Goal: Transaction & Acquisition: Purchase product/service

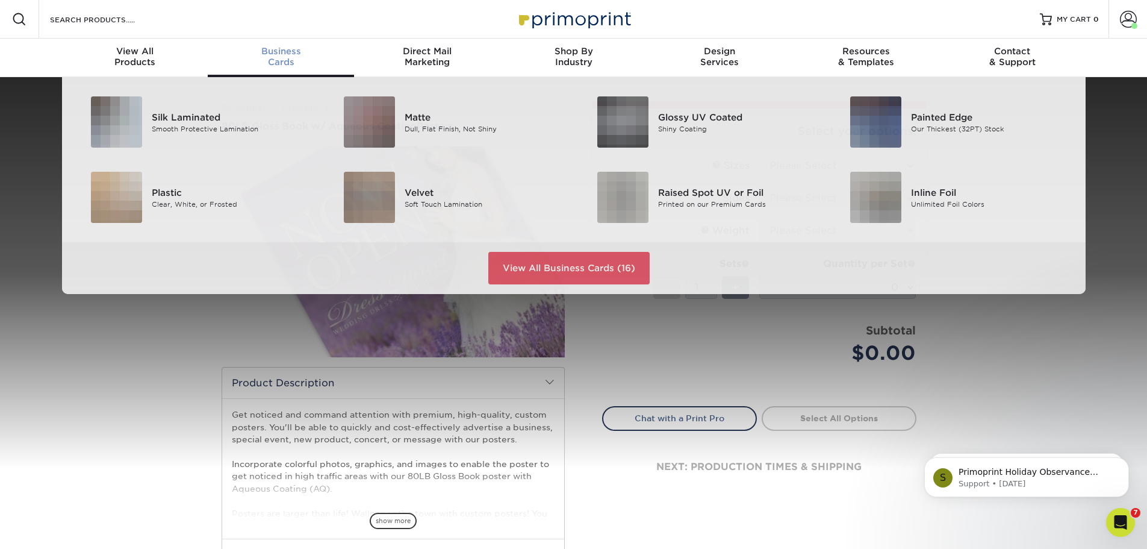
click at [271, 50] on span "Business" at bounding box center [281, 51] width 146 height 11
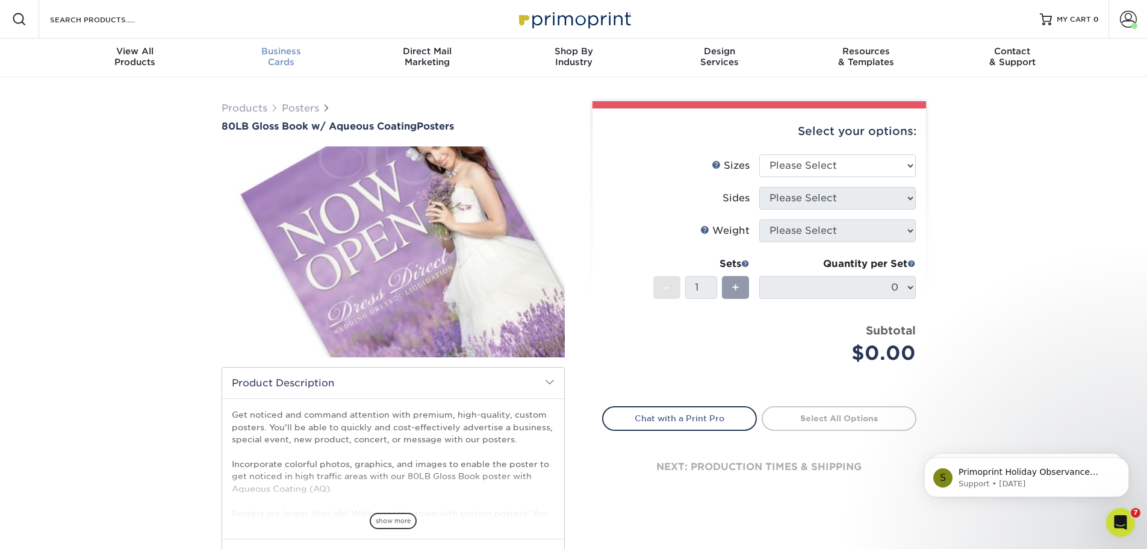
click at [287, 51] on span "Business" at bounding box center [281, 51] width 146 height 11
click at [266, 51] on span "Business" at bounding box center [281, 51] width 146 height 11
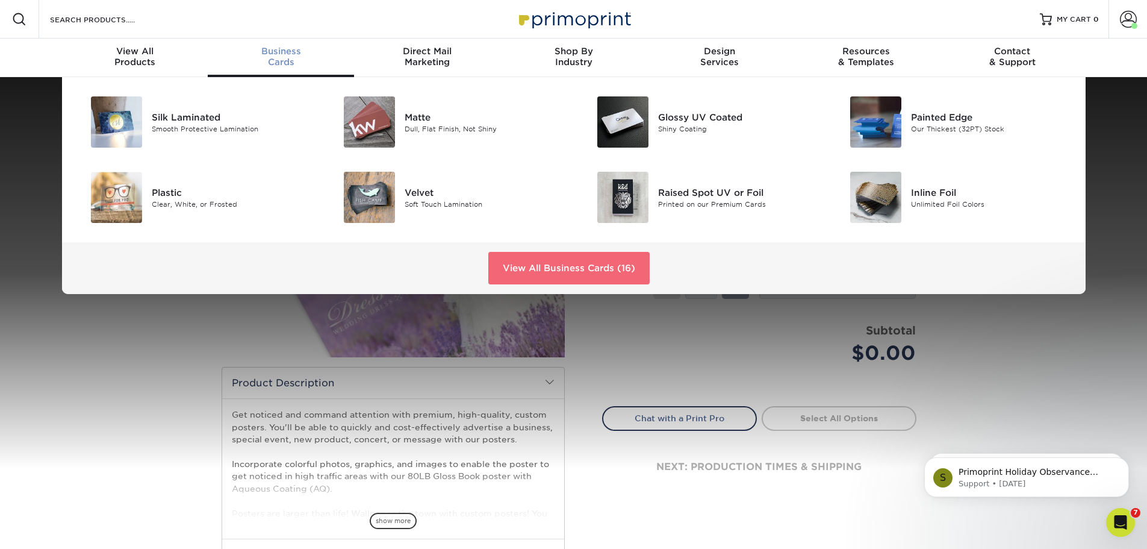
click at [613, 266] on link "View All Business Cards (16)" at bounding box center [568, 268] width 161 height 33
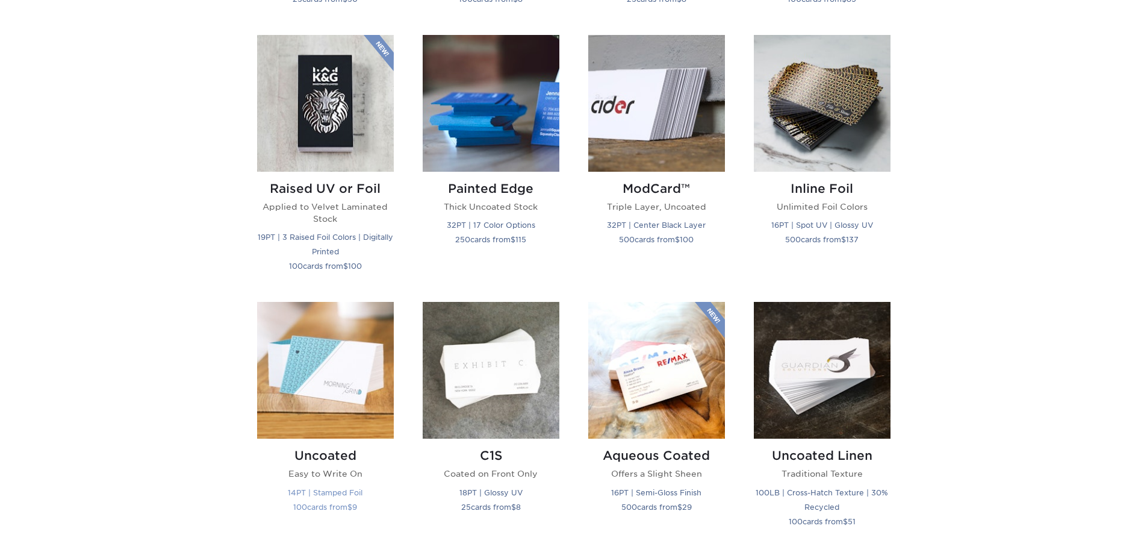
scroll to position [903, 0]
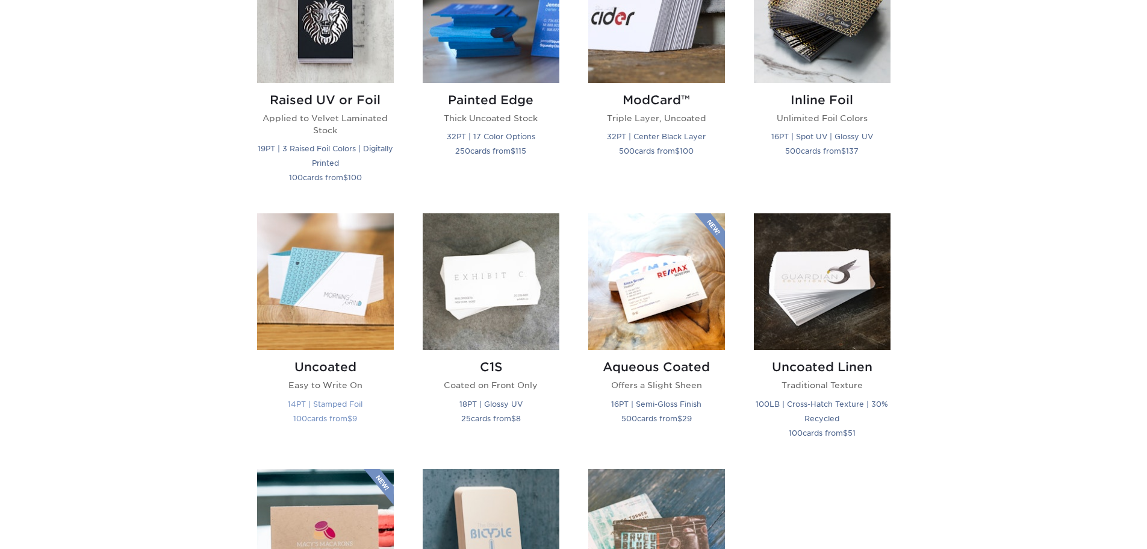
click at [345, 267] on img at bounding box center [325, 281] width 137 height 137
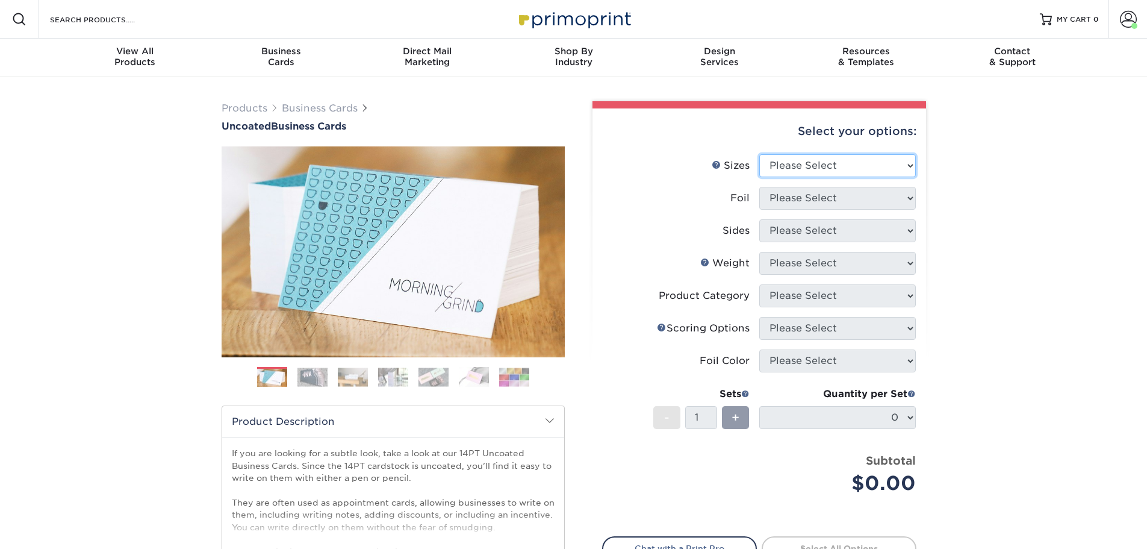
click at [831, 167] on select "Please Select 1.5" x 3.5" - Mini 1.75" x 3.5" - Mini 2" x 3.5" - Standard 2" x …" at bounding box center [838, 165] width 157 height 23
select select "2.00x3.50"
click at [760, 154] on select "Please Select 1.5" x 3.5" - Mini 1.75" x 3.5" - Mini 2" x 3.5" - Standard 2" x …" at bounding box center [838, 165] width 157 height 23
click at [816, 198] on select "Please Select Yes No" at bounding box center [838, 198] width 157 height 23
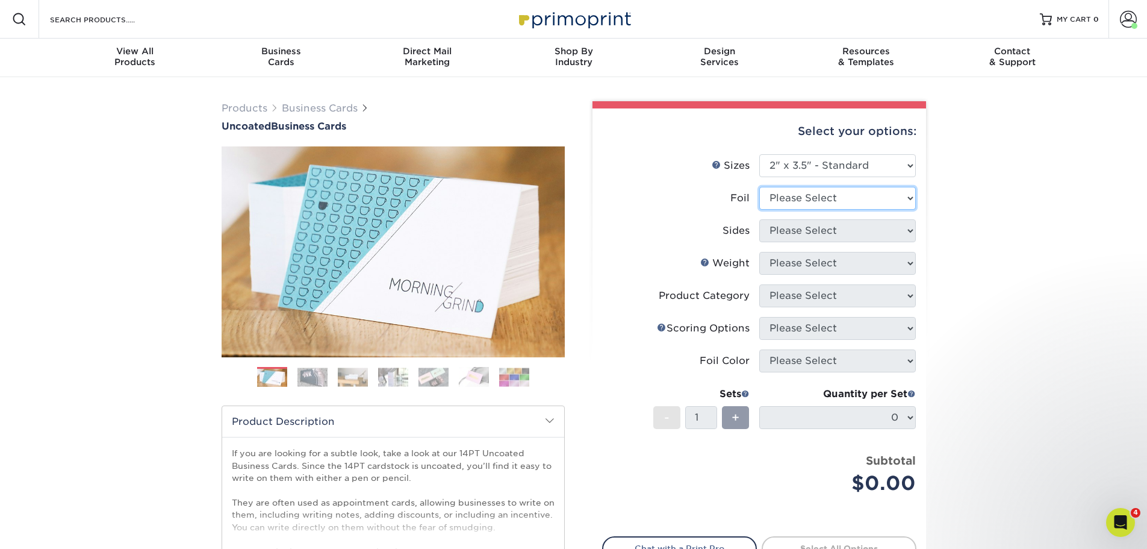
select select "0"
click at [760, 187] on select "Please Select Yes No" at bounding box center [838, 198] width 157 height 23
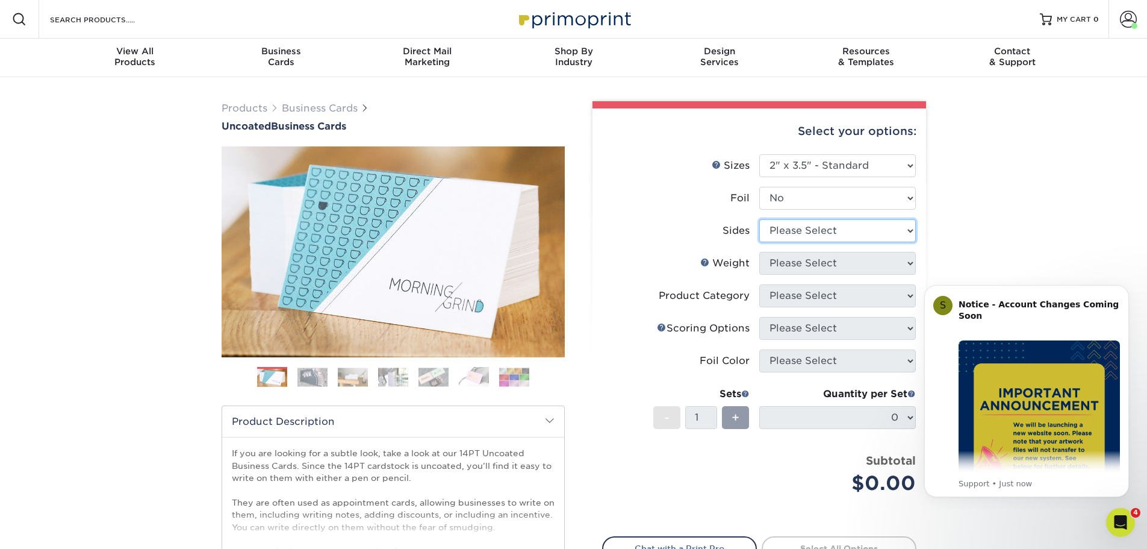
click at [814, 236] on select "Please Select Print Both Sides Print Front Only" at bounding box center [838, 230] width 157 height 23
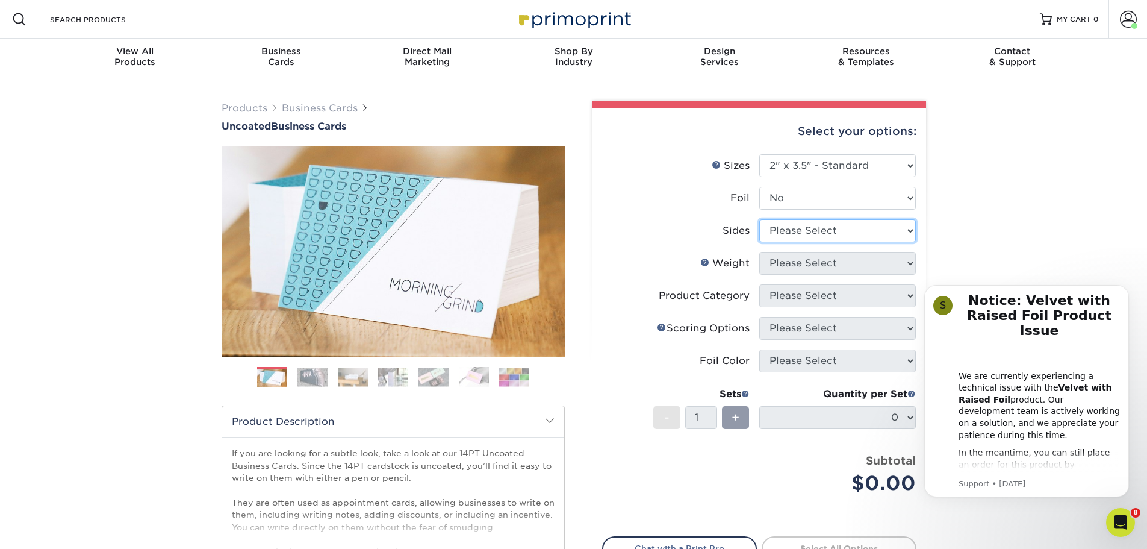
select select "13abbda7-1d64-4f25-8bb2-c179b224825d"
click at [760, 219] on select "Please Select Print Both Sides Print Front Only" at bounding box center [838, 230] width 157 height 23
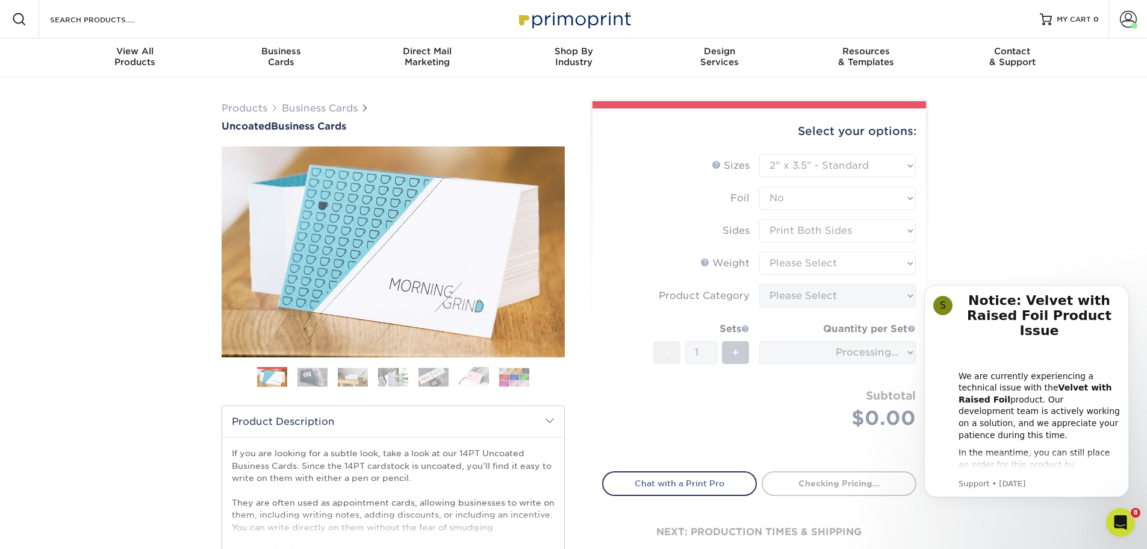
click at [838, 264] on form "Sizes Help Sizes Please Select 1.5" x 3.5" - Mini 1.75" x 3.5" - Mini 2" x 3.5"…" at bounding box center [759, 305] width 314 height 303
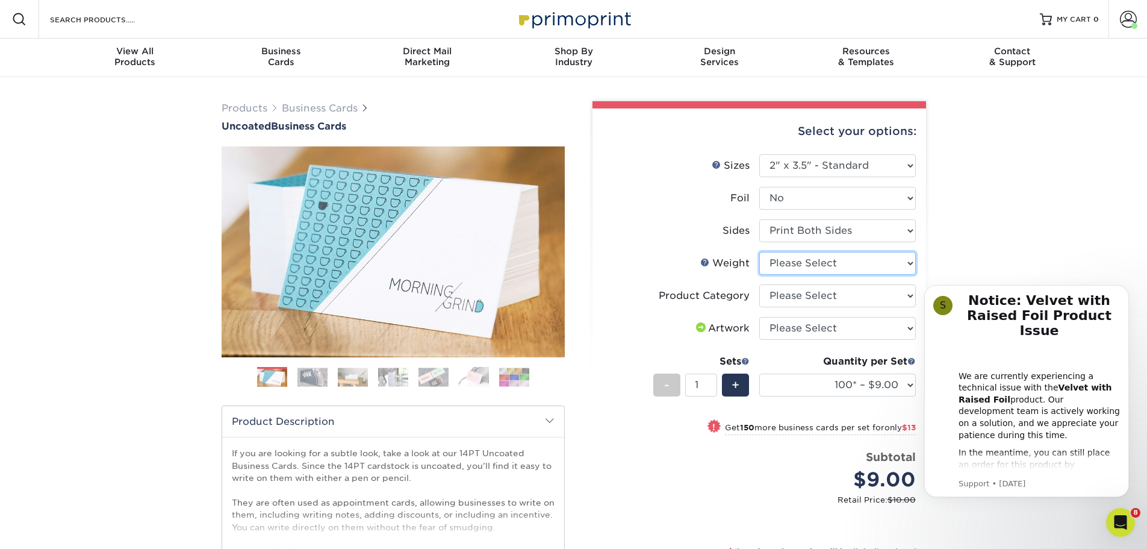
click at [846, 265] on select "Please Select 14PT Uncoated" at bounding box center [838, 263] width 157 height 23
select select "14PT Uncoated"
click at [760, 252] on select "Please Select 14PT Uncoated" at bounding box center [838, 263] width 157 height 23
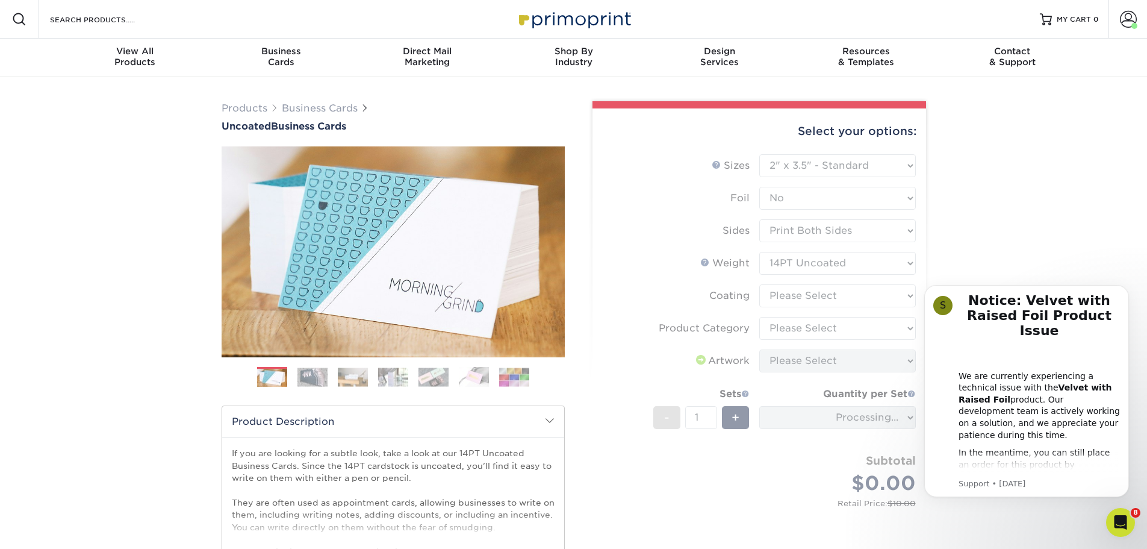
click at [833, 298] on form "Sizes Help Sizes Please Select 1.5" x 3.5" - Mini 1.75" x 3.5" - Mini 2" x 3.5"…" at bounding box center [759, 343] width 314 height 379
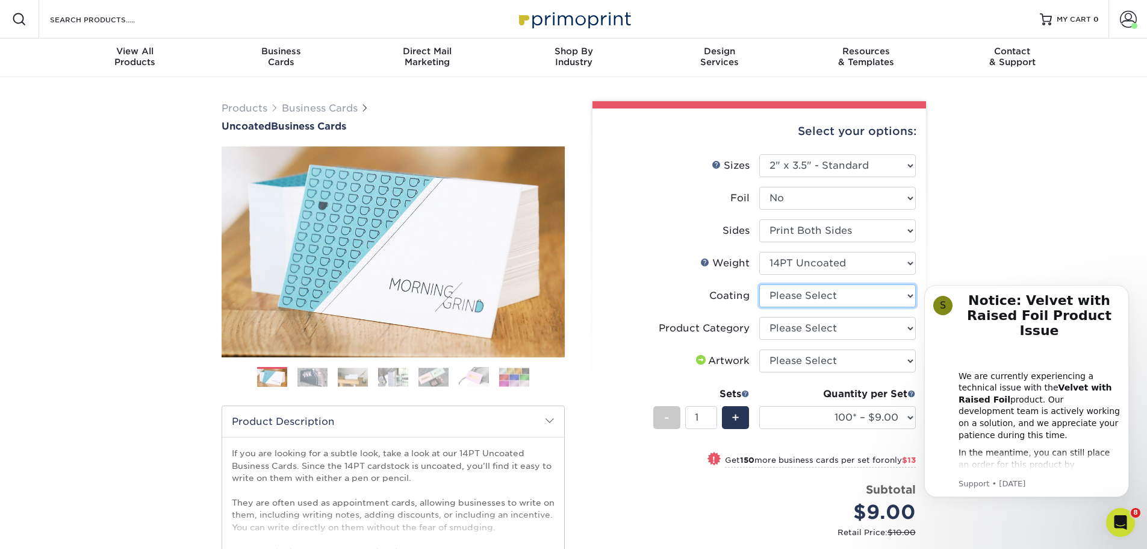
click at [833, 298] on select at bounding box center [838, 295] width 157 height 23
select select "3e7618de-abca-4bda-9f97-8b9129e913d8"
click at [760, 284] on select at bounding box center [838, 295] width 157 height 23
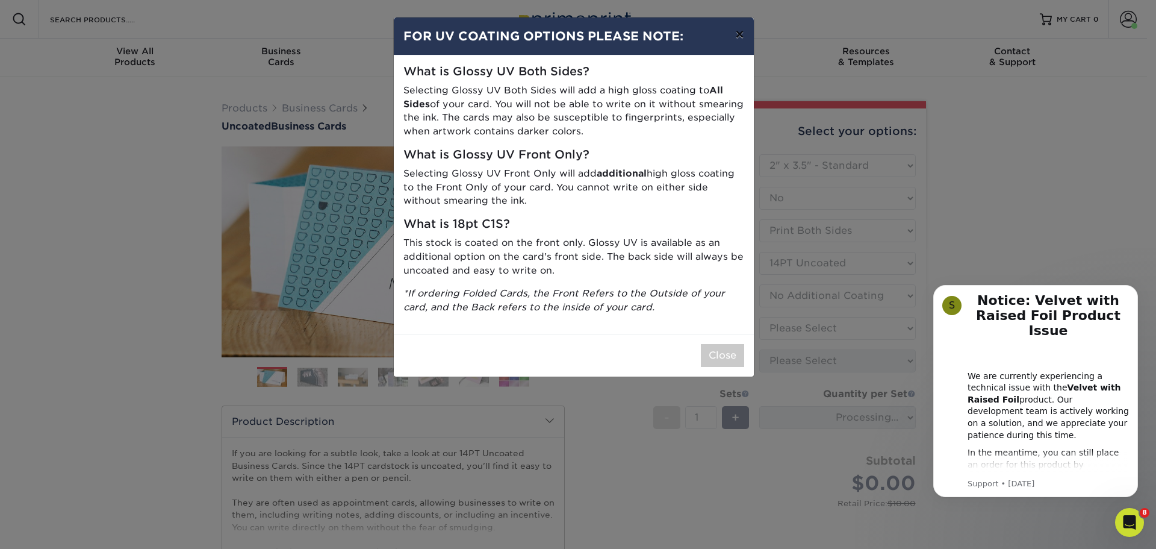
drag, startPoint x: 737, startPoint y: 40, endPoint x: 792, endPoint y: 207, distance: 175.8
click at [737, 40] on button "×" at bounding box center [740, 34] width 28 height 34
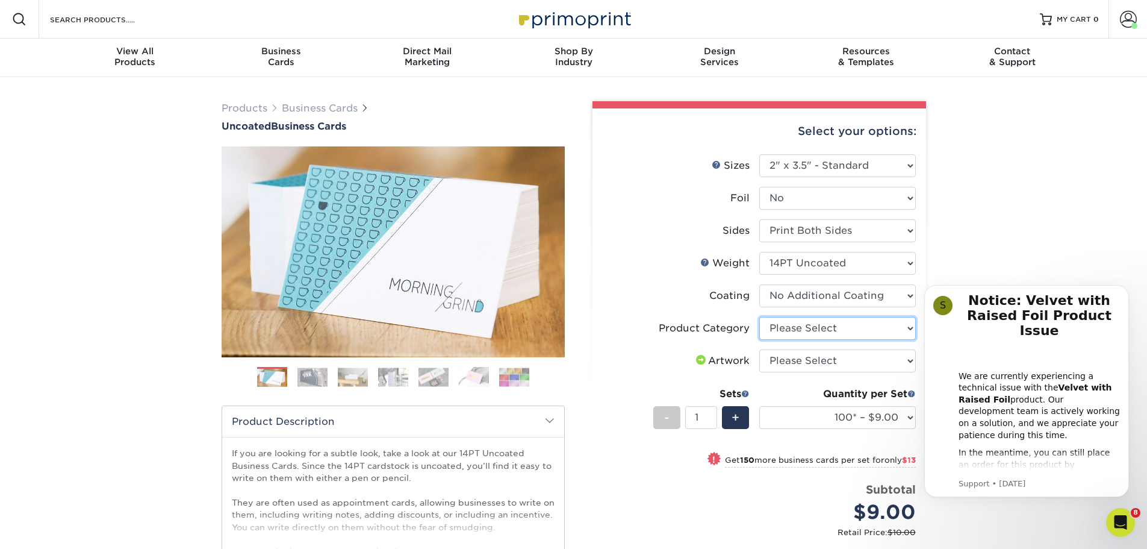
click at [835, 332] on select "Please Select Business Cards" at bounding box center [838, 328] width 157 height 23
select select "3b5148f1-0588-4f88-a218-97bcfdce65c1"
click at [760, 317] on select "Please Select Business Cards" at bounding box center [838, 328] width 157 height 23
click at [819, 355] on select "Please Select I will upload files I need a design - $100" at bounding box center [838, 360] width 157 height 23
select select "upload"
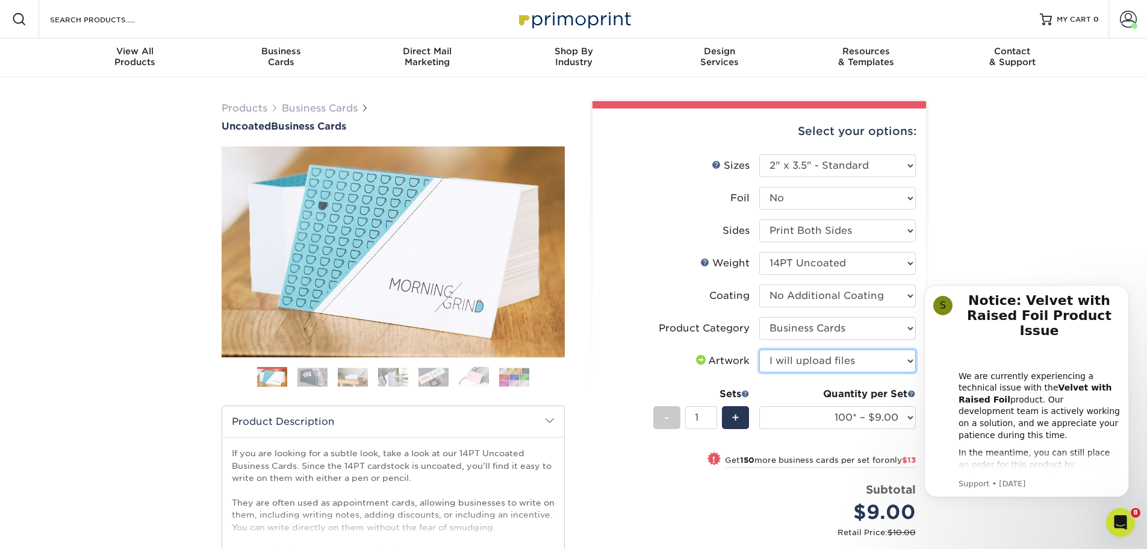
click at [760, 349] on select "Please Select I will upload files I need a design - $100" at bounding box center [838, 360] width 157 height 23
click at [832, 410] on select "100* – $9.00 250* – $22.00 500 – $44.00 1000 – $64.00 2500 – $111.00 5000 – $14…" at bounding box center [838, 417] width 157 height 23
select select "250* – $22.00"
click at [760, 406] on select "100* – $9.00 250* – $22.00 500 – $44.00 1000 – $64.00 2500 – $111.00 5000 – $14…" at bounding box center [838, 417] width 157 height 23
click at [738, 419] on span "+" at bounding box center [736, 417] width 8 height 18
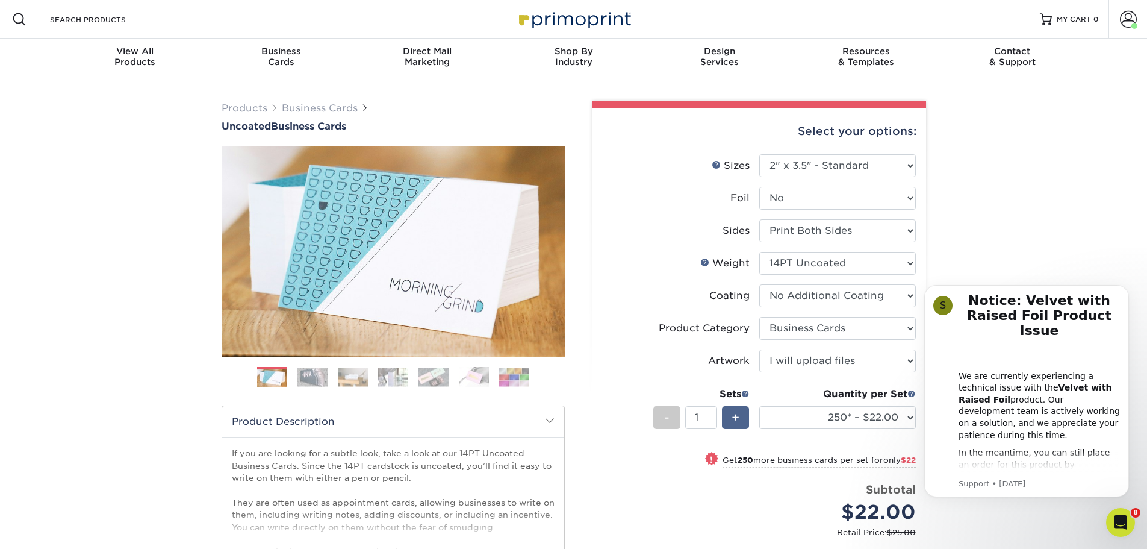
type input "2"
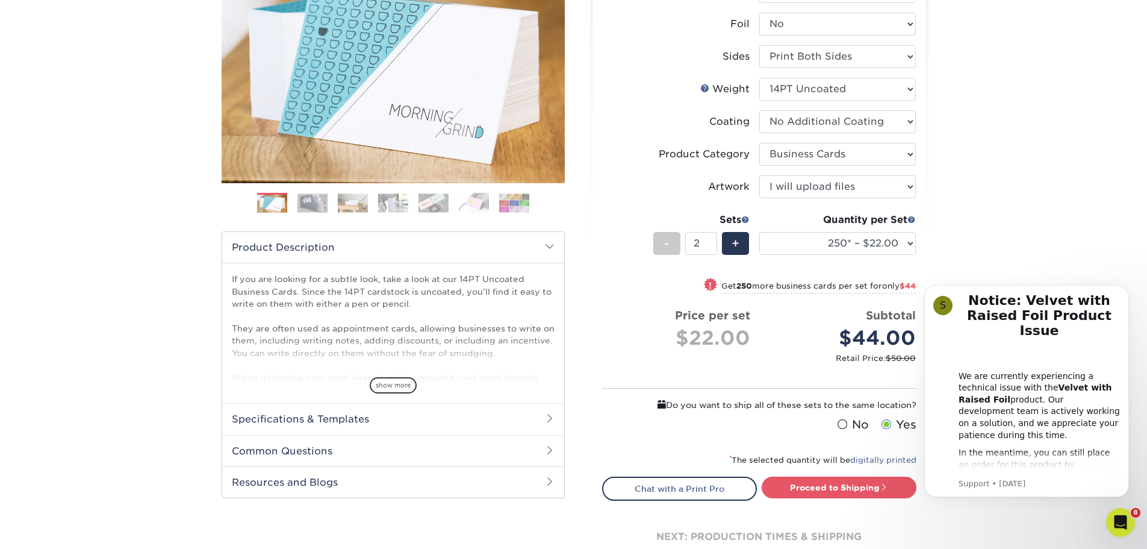
scroll to position [181, 0]
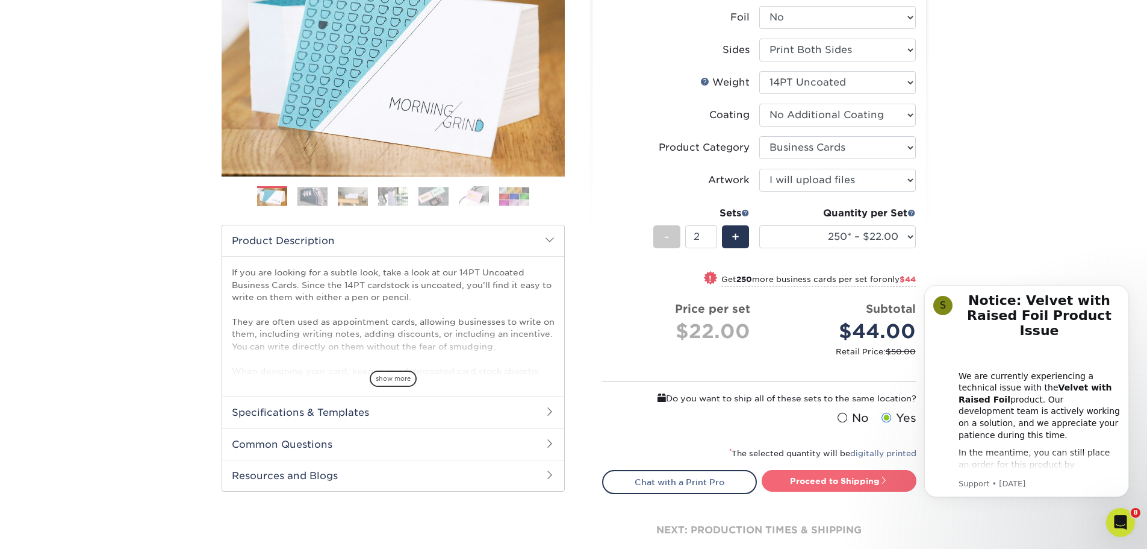
click at [841, 477] on link "Proceed to Shipping" at bounding box center [839, 481] width 155 height 22
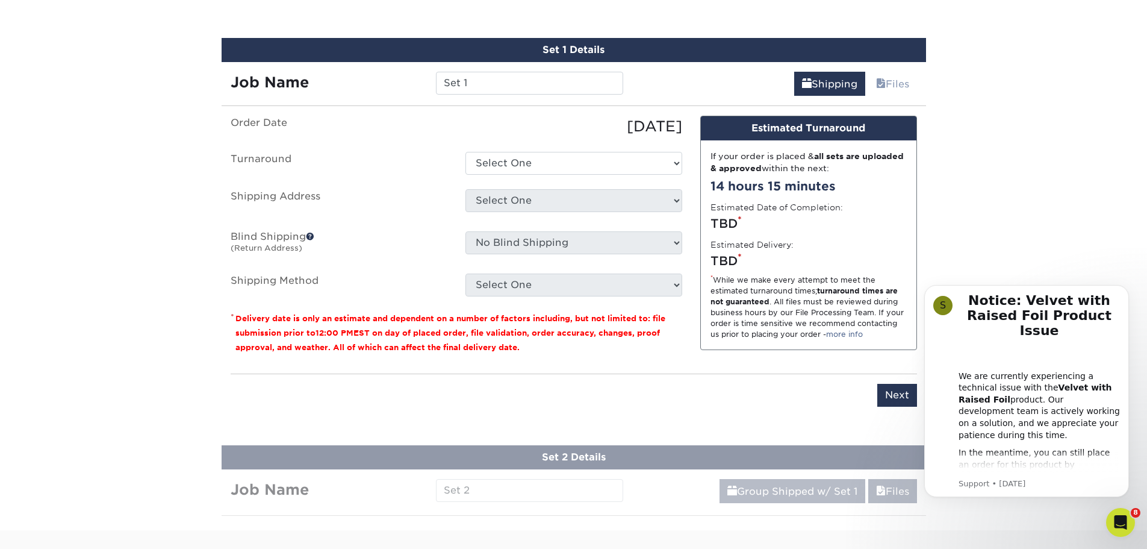
scroll to position [683, 0]
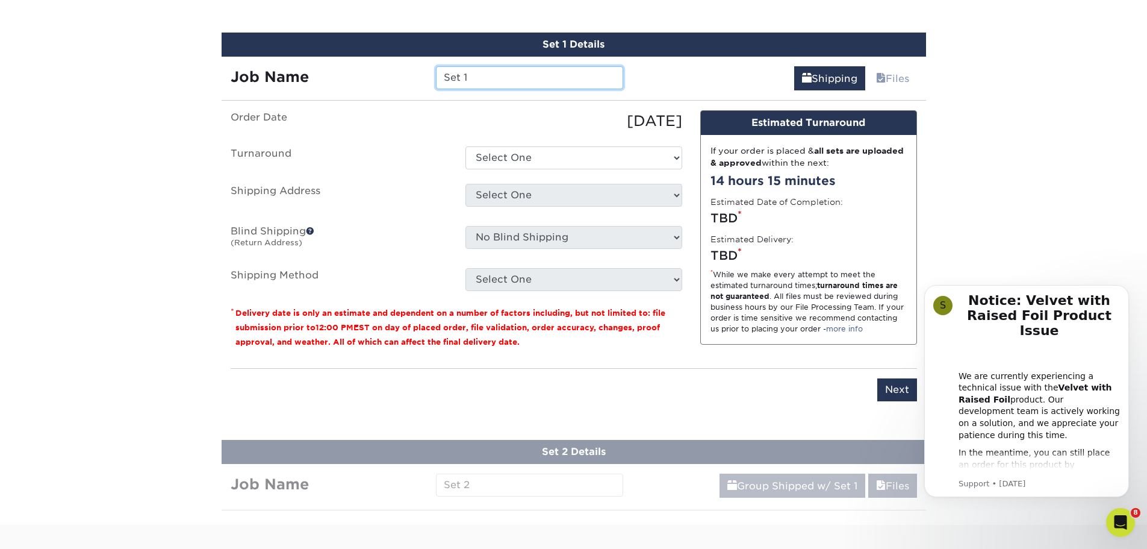
drag, startPoint x: 456, startPoint y: 87, endPoint x: 397, endPoint y: 94, distance: 59.4
click at [398, 95] on div "Set 1 Details Job Name Set 1 Shipping Files You've choosen mailing services! If…" at bounding box center [574, 224] width 705 height 383
type input "Katy Cards"
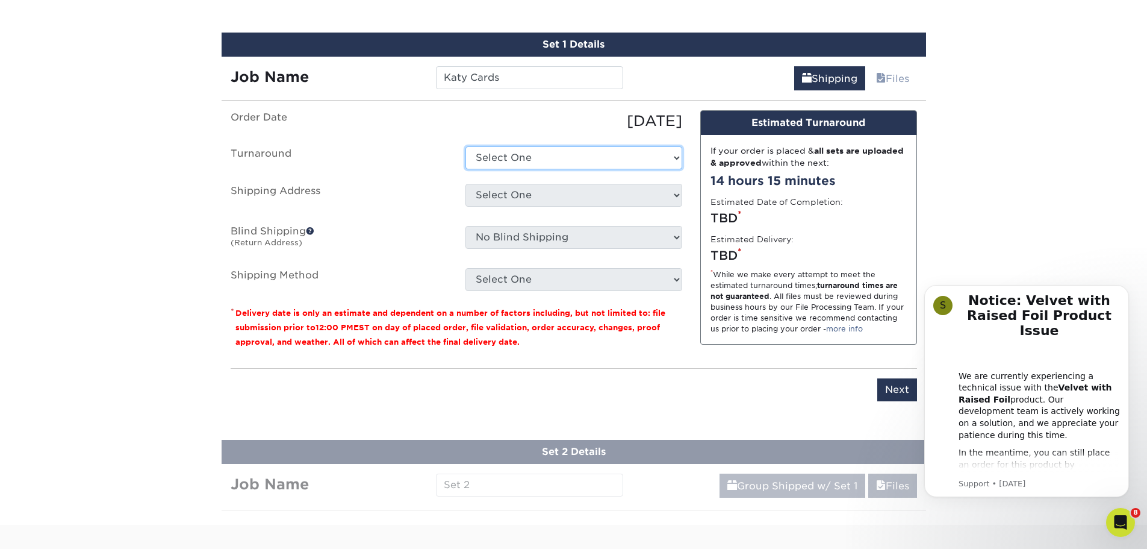
click at [517, 149] on select "Select One 2-4 Business Days 2 Day Next Business Day" at bounding box center [574, 157] width 217 height 23
select select "5b24aea8-4523-45f5-bfc4-cf8cdaa2cdab"
click at [466, 146] on select "Select One 2-4 Business Days 2 Day Next Business Day" at bounding box center [574, 157] width 217 height 23
click at [530, 192] on select "Select One Bellingham Chamber - Stephanie Carmella - KW Chelsea - CIS Home Home…" at bounding box center [574, 195] width 217 height 23
select select "247045"
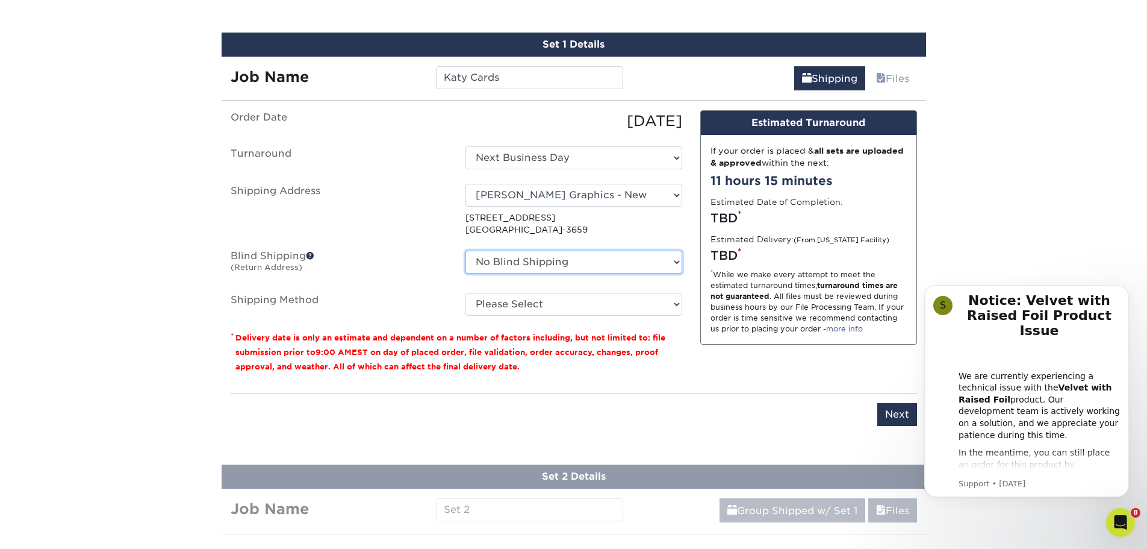
click at [535, 263] on select "No Blind Shipping Bellingham Chamber - Stephanie Carmella - KW Chelsea - CIS Ho…" at bounding box center [574, 262] width 217 height 23
select select "247045"
click at [466, 251] on select "No Blind Shipping Bellingham Chamber - Stephanie Carmella - KW Chelsea - CIS Ho…" at bounding box center [574, 262] width 217 height 23
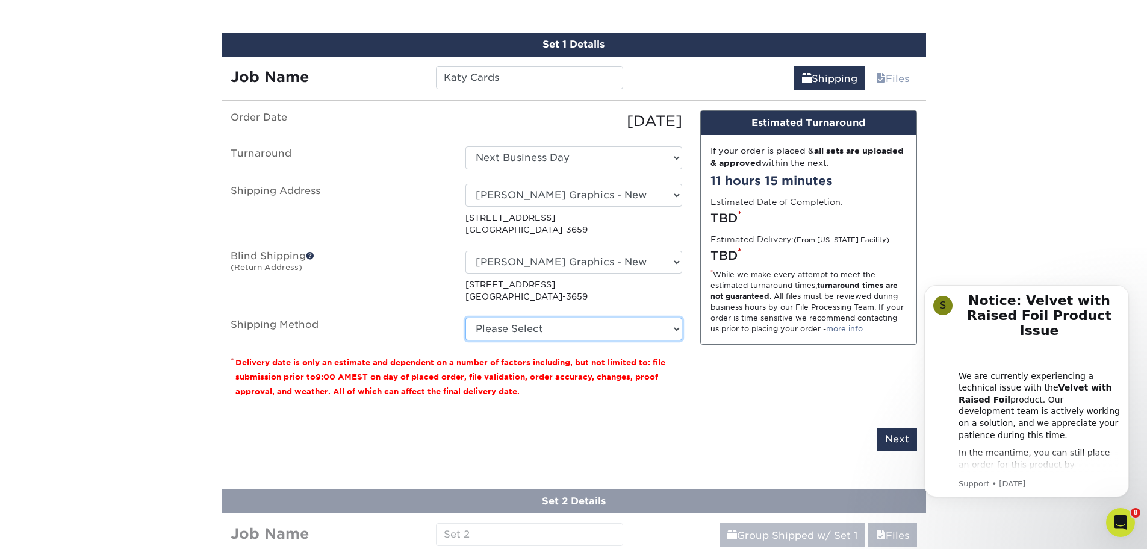
click at [536, 326] on select "Please Select Ground Shipping (+$15.68) 3 Day Shipping Service (+$18.73) 2 Day …" at bounding box center [574, 328] width 217 height 23
select select "03"
click at [466, 317] on select "Please Select Ground Shipping (+$15.68) 3 Day Shipping Service (+$18.73) 2 Day …" at bounding box center [574, 328] width 217 height 23
click at [543, 371] on p "* Delivery date is only an estimate and dependent on a number of factors includ…" at bounding box center [457, 376] width 452 height 43
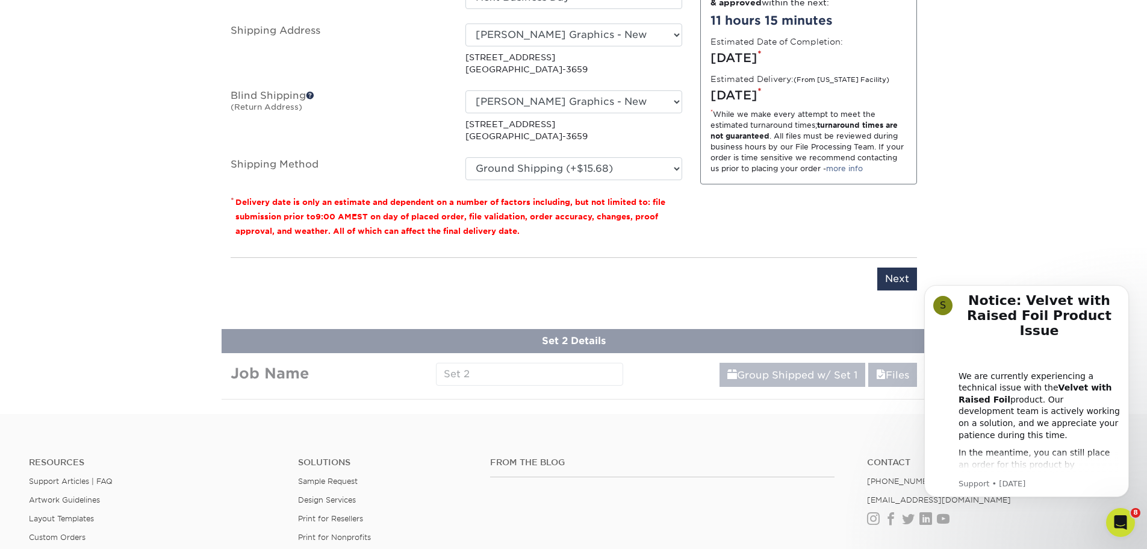
scroll to position [864, 0]
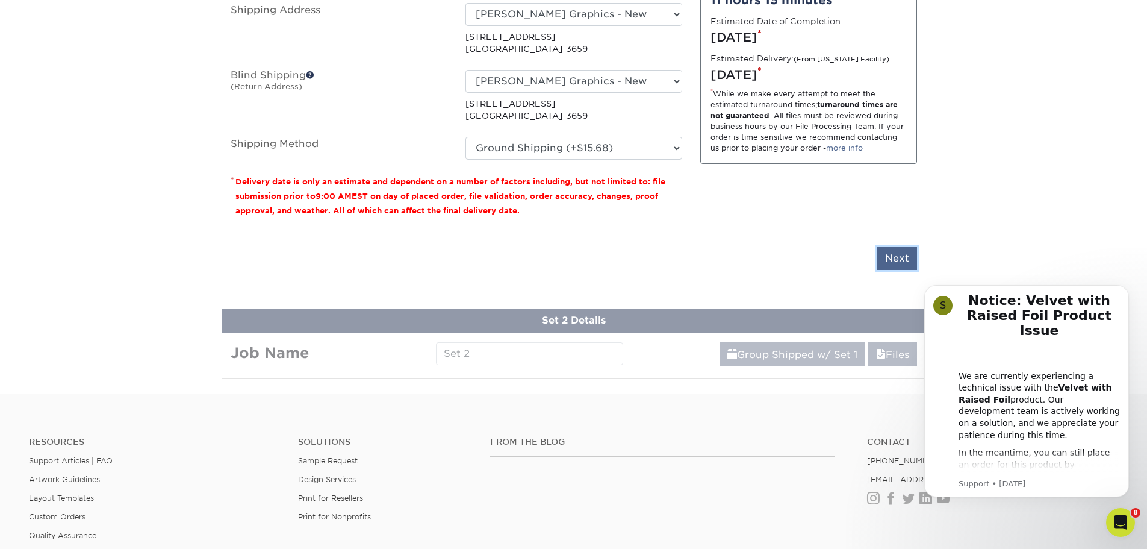
click at [899, 262] on input "Next" at bounding box center [898, 258] width 40 height 23
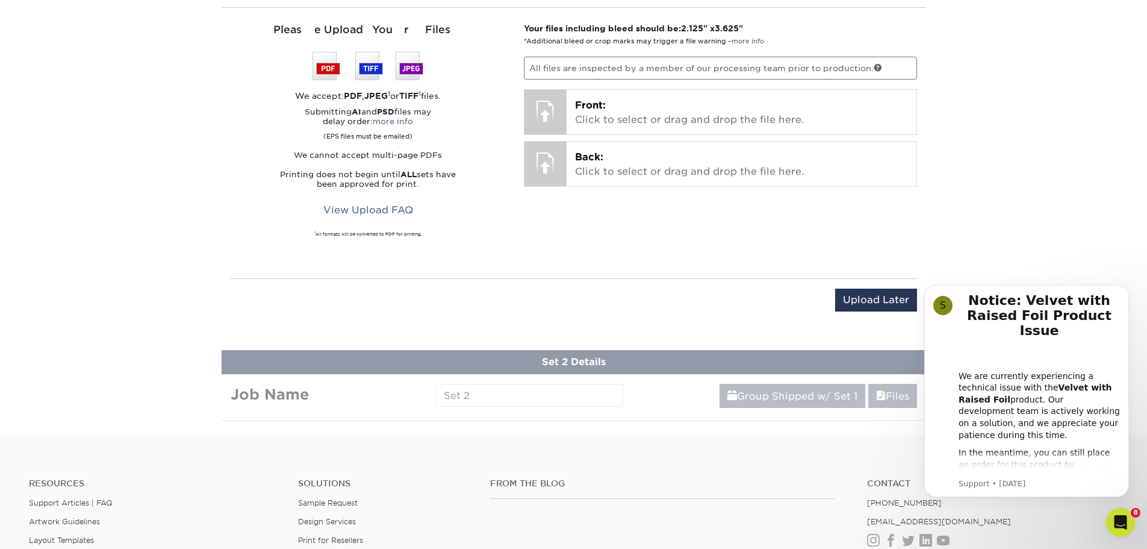
scroll to position [683, 0]
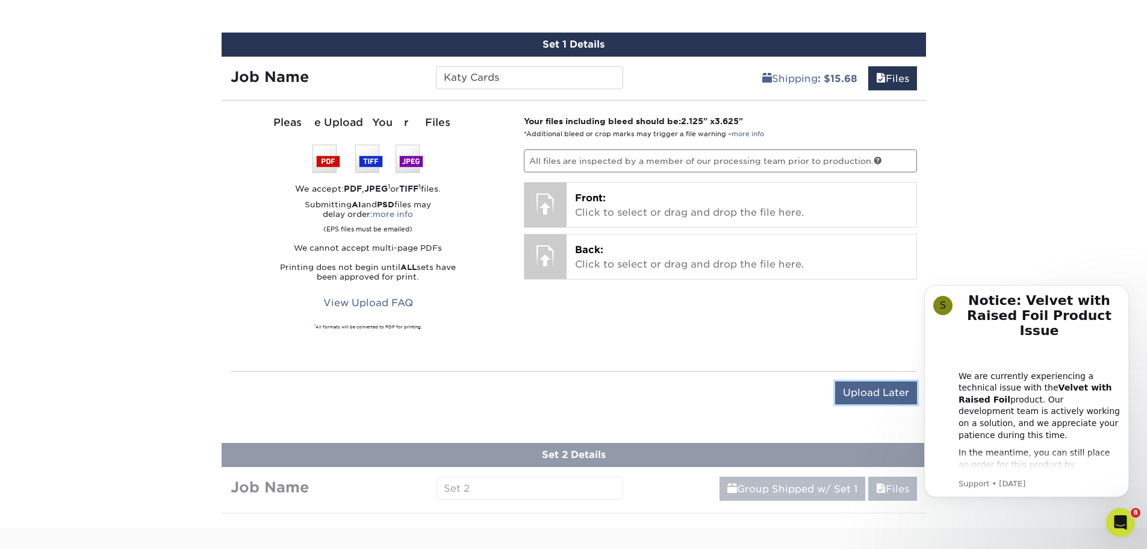
click at [861, 386] on input "Upload Later" at bounding box center [876, 392] width 82 height 23
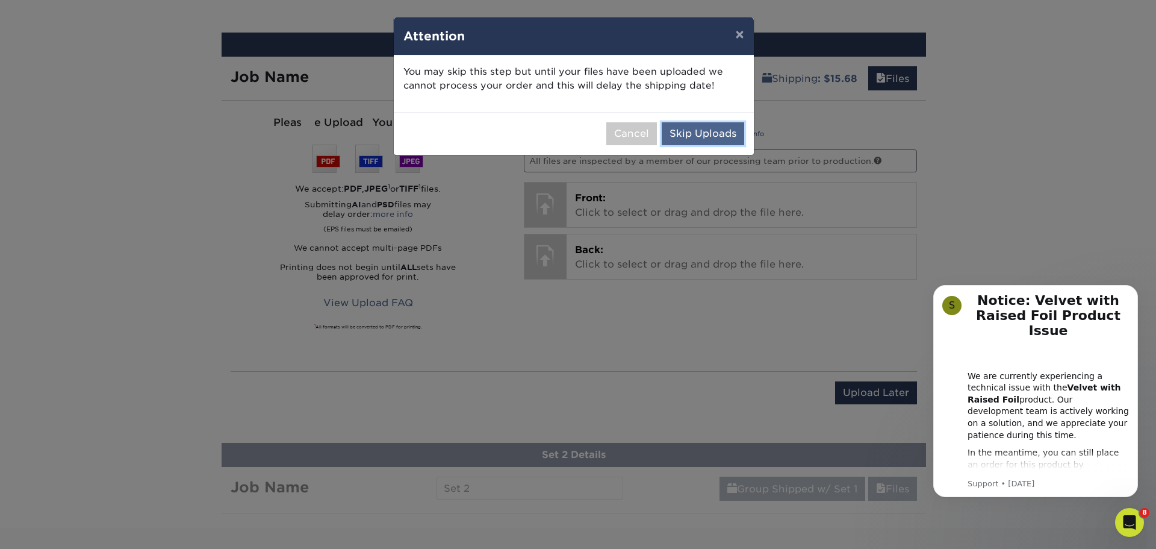
click at [684, 133] on button "Skip Uploads" at bounding box center [703, 133] width 83 height 23
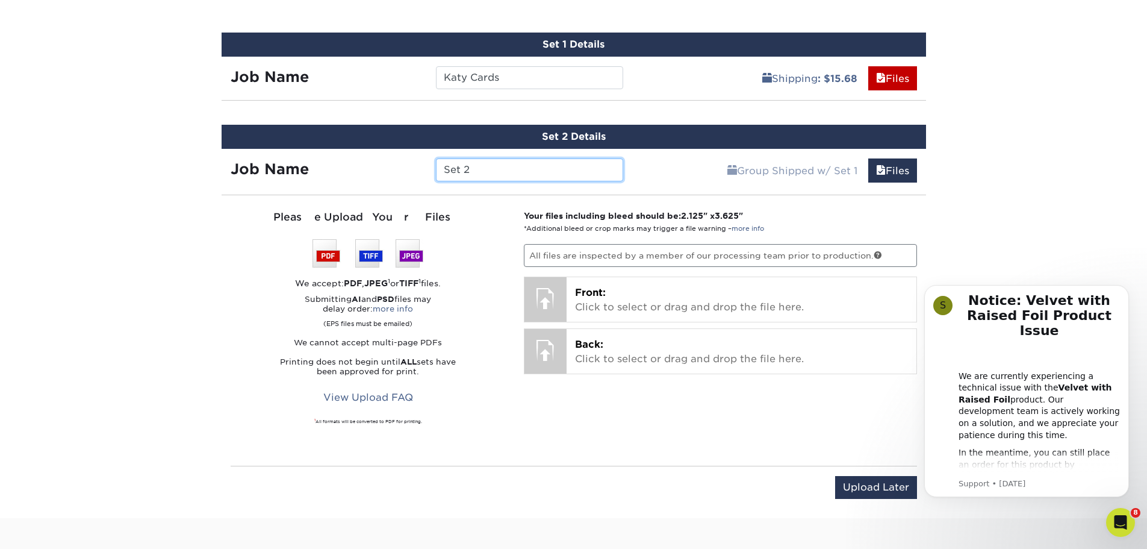
drag, startPoint x: 470, startPoint y: 182, endPoint x: 317, endPoint y: 182, distance: 152.4
click at [317, 182] on div "Job Name Set 2" at bounding box center [427, 167] width 411 height 36
type input "[PERSON_NAME] Cards"
click at [881, 492] on input "Upload Later" at bounding box center [876, 487] width 82 height 23
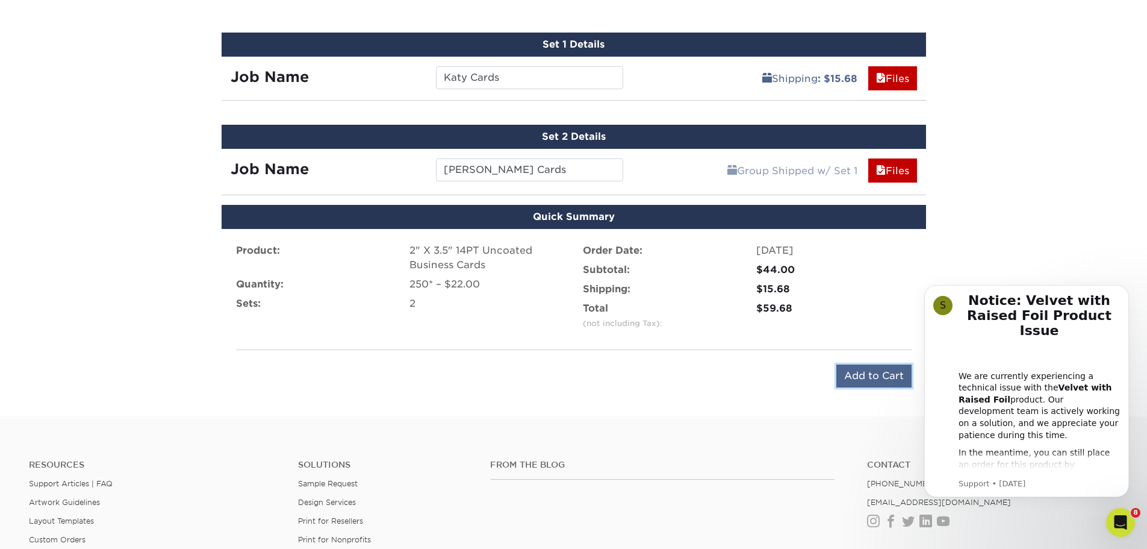
click at [876, 379] on input "Add to Cart" at bounding box center [874, 375] width 75 height 23
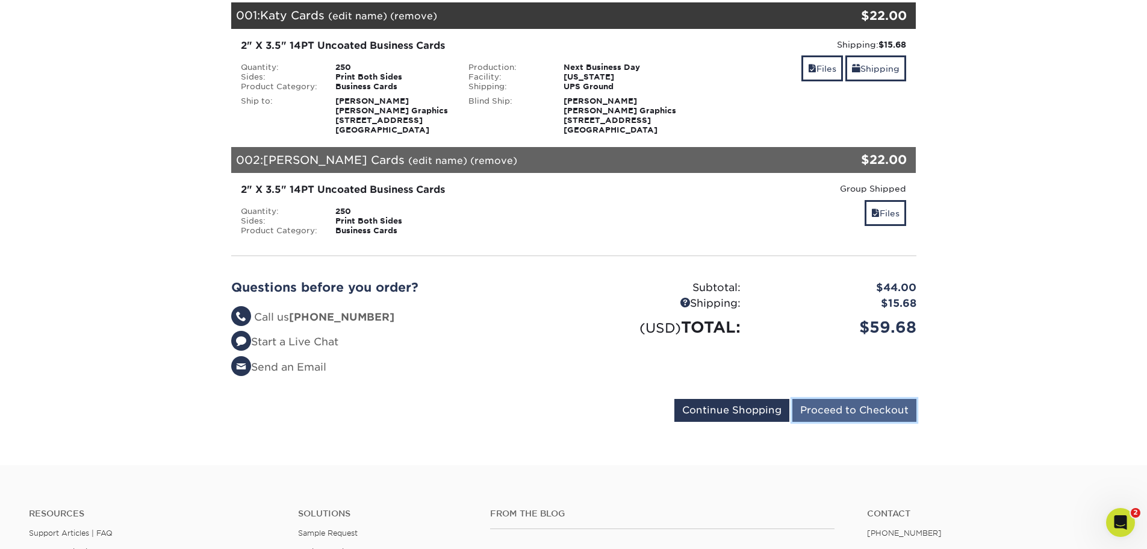
click at [845, 410] on input "Proceed to Checkout" at bounding box center [855, 410] width 124 height 23
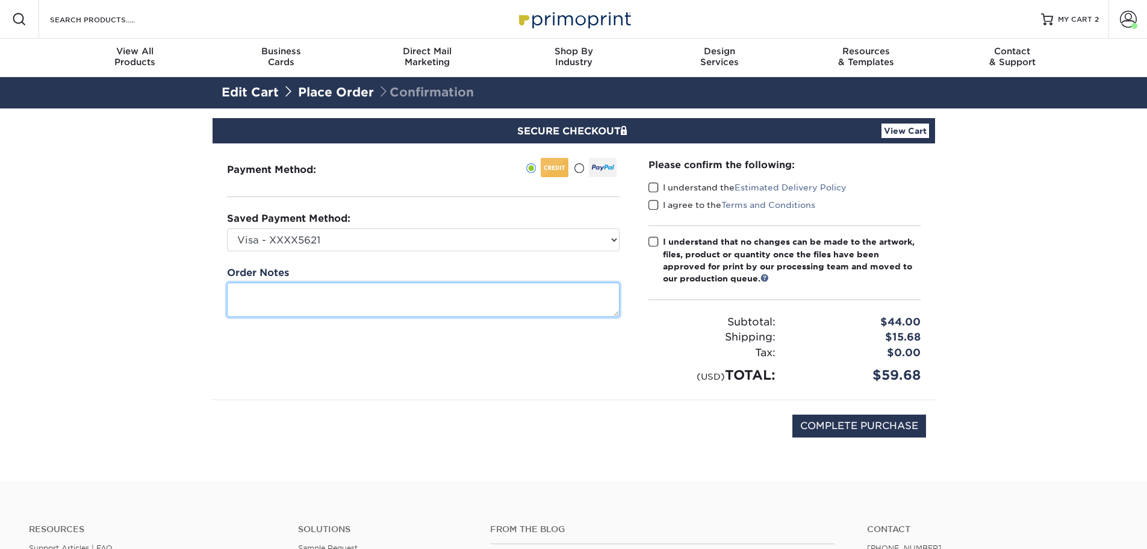
click at [360, 295] on textarea at bounding box center [423, 299] width 393 height 34
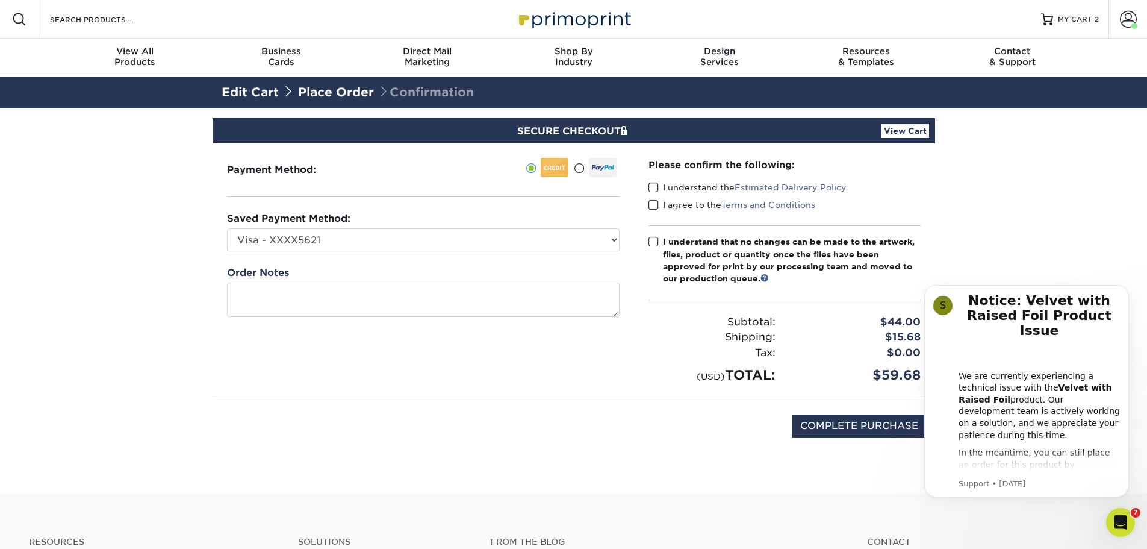
drag, startPoint x: 719, startPoint y: 189, endPoint x: 713, endPoint y: 192, distance: 6.2
click at [719, 189] on label "I understand the Estimated Delivery Policy" at bounding box center [748, 187] width 198 height 12
click at [0, 0] on input "I understand the Estimated Delivery Policy" at bounding box center [0, 0] width 0 height 0
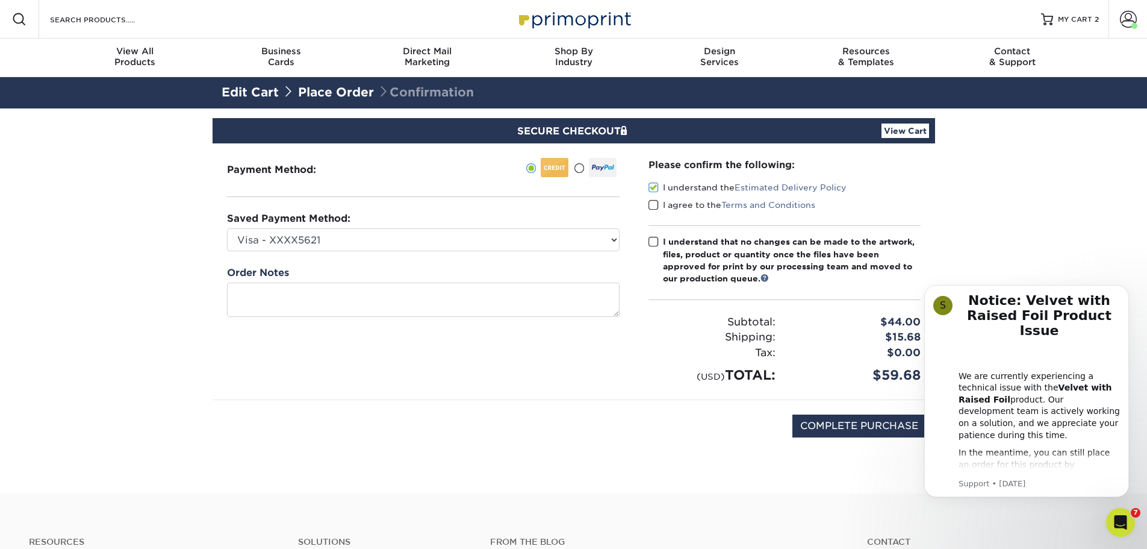
click at [654, 205] on span at bounding box center [654, 204] width 10 height 11
click at [0, 0] on input "I agree to the Terms and Conditions" at bounding box center [0, 0] width 0 height 0
click at [657, 240] on span at bounding box center [654, 241] width 10 height 11
click at [0, 0] on input "I understand that no changes can be made to the artwork, files, product or quan…" at bounding box center [0, 0] width 0 height 0
click at [872, 428] on input "COMPLETE PURCHASE" at bounding box center [860, 425] width 134 height 23
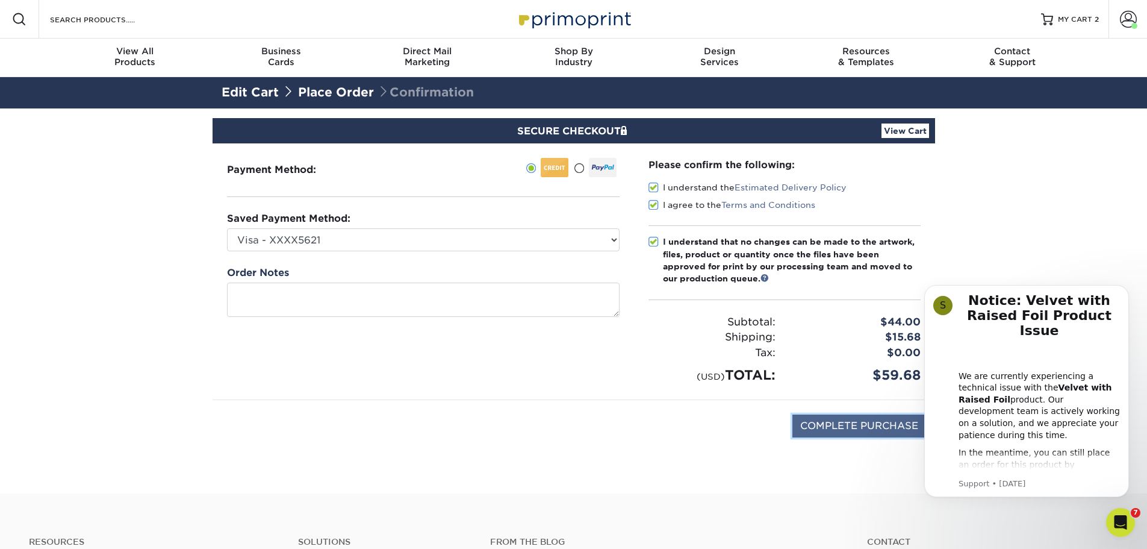
click at [830, 435] on input "COMPLETE PURCHASE" at bounding box center [860, 425] width 134 height 23
type input "COMPLETE PURCHASE"
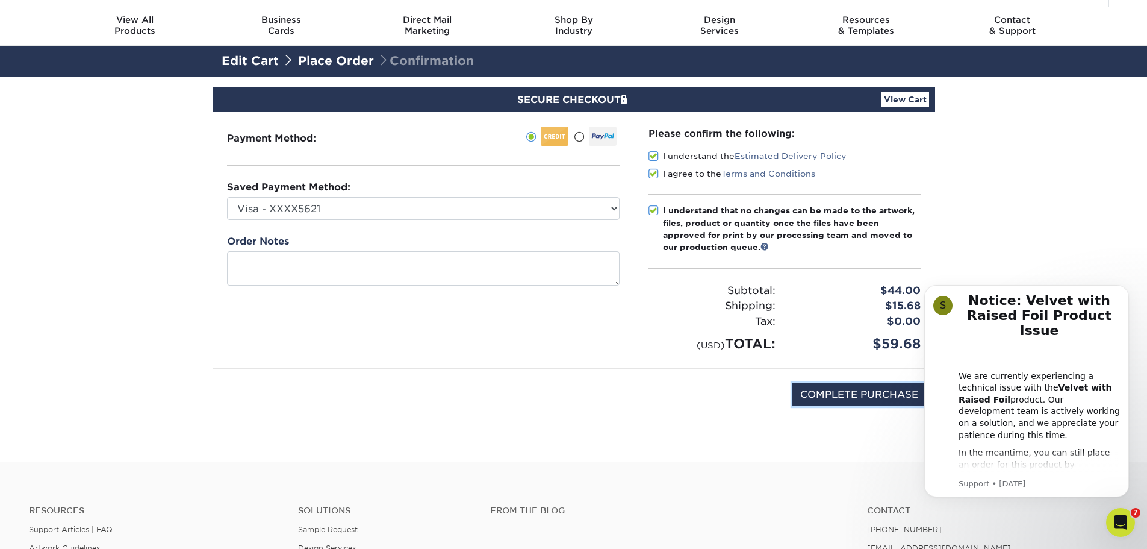
scroll to position [60, 0]
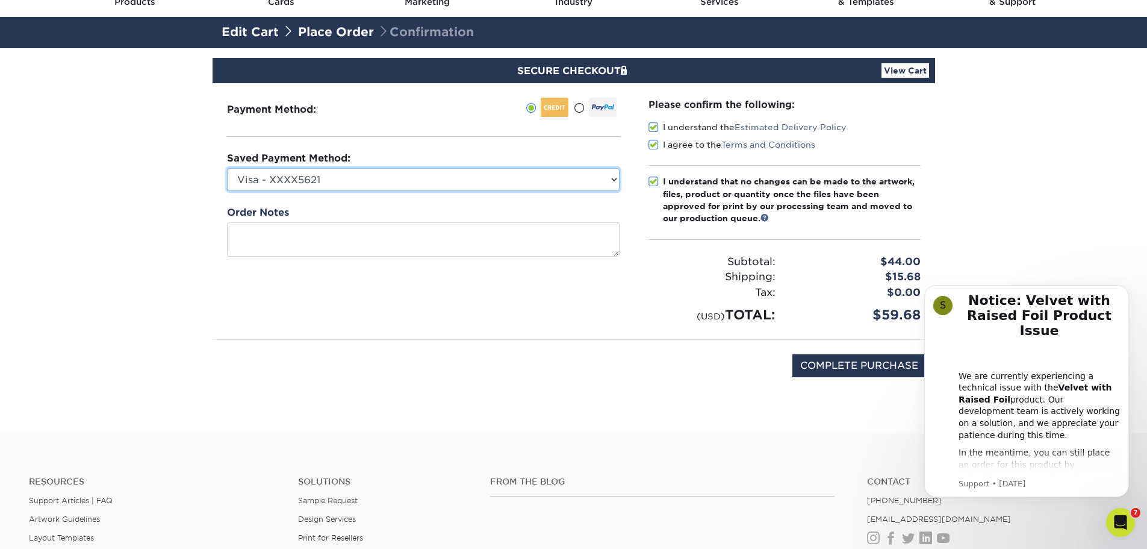
click at [381, 182] on select "Visa - XXXX5621 Visa - XXXX5621 Visa - XXXX5621 Visa - XXXX2313 MasterCard - XX…" at bounding box center [423, 179] width 393 height 23
select select "67761"
click at [227, 168] on select "Visa - XXXX5621 Visa - XXXX5621 Visa - XXXX5621 Visa - XXXX2313 MasterCard - XX…" at bounding box center [423, 179] width 393 height 23
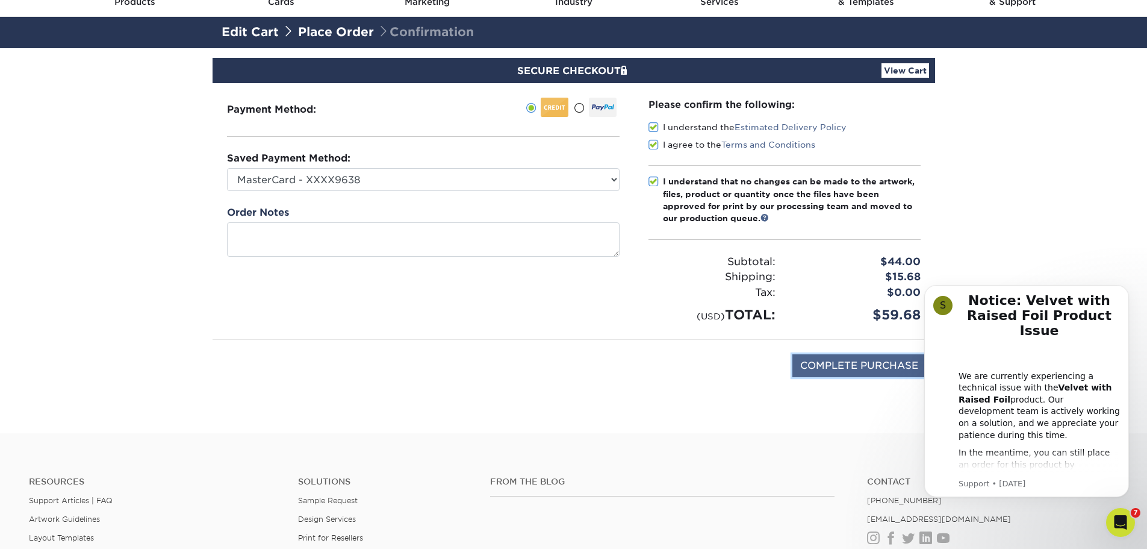
click at [873, 369] on input "COMPLETE PURCHASE" at bounding box center [860, 365] width 134 height 23
type input "PROCESSING, PLEASE WAIT..."
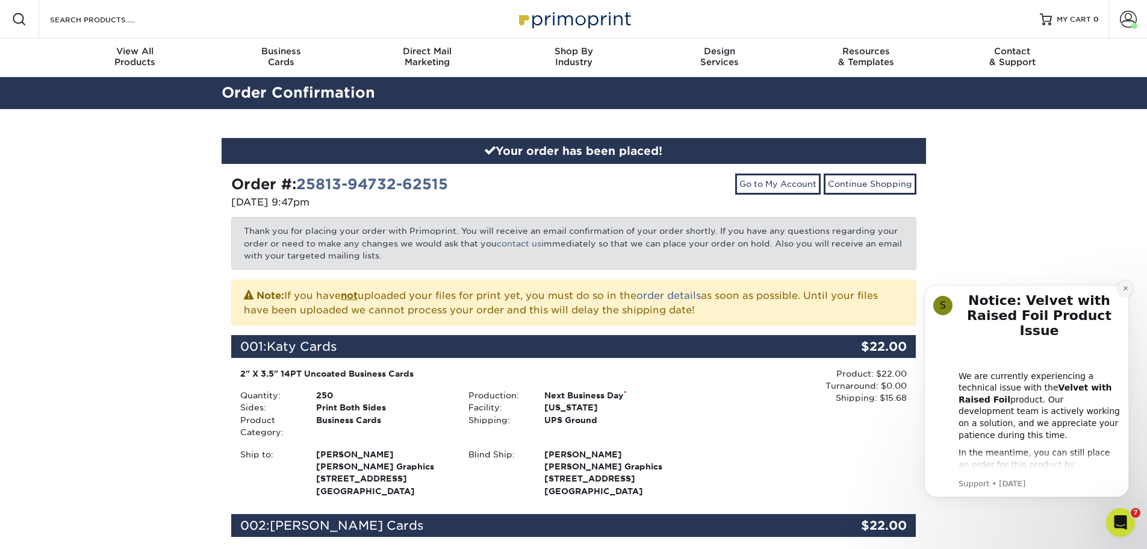
click at [1125, 287] on icon "Dismiss notification" at bounding box center [1125, 288] width 4 height 4
